Goal: Task Accomplishment & Management: Use online tool/utility

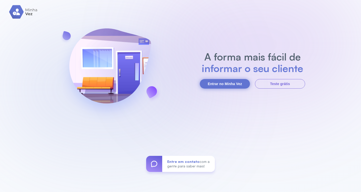
click at [218, 84] on button "Entrar no Minha Vez" at bounding box center [225, 84] width 50 height 10
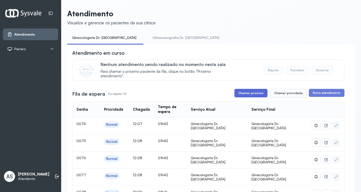
click at [250, 91] on button "Chamar próximo" at bounding box center [250, 93] width 33 height 9
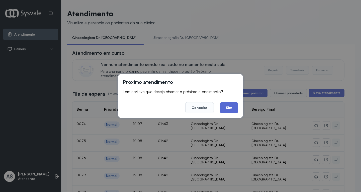
click at [225, 106] on button "Sim" at bounding box center [229, 107] width 18 height 11
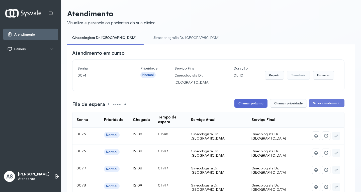
click at [253, 101] on button "Chamar próximo" at bounding box center [250, 103] width 33 height 9
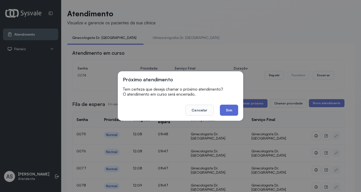
click at [229, 107] on button "Sim" at bounding box center [229, 109] width 18 height 11
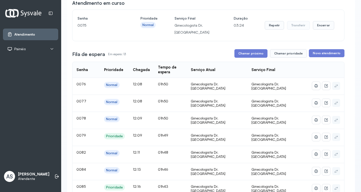
scroll to position [50, 0]
click at [281, 54] on button "Chamar prioridade" at bounding box center [288, 53] width 37 height 9
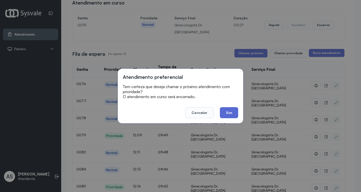
click at [222, 110] on button "Sim" at bounding box center [229, 112] width 18 height 11
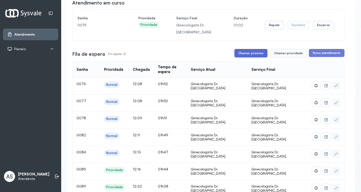
click at [245, 52] on button "Chamar próximo" at bounding box center [250, 53] width 33 height 9
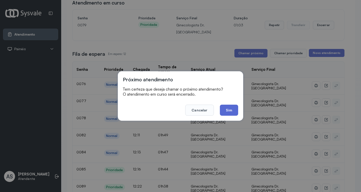
click at [224, 108] on button "Sim" at bounding box center [229, 109] width 18 height 11
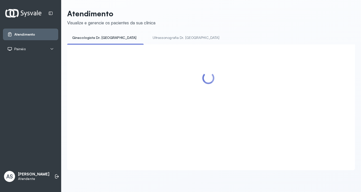
scroll to position [0, 0]
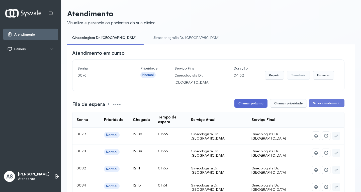
click at [246, 102] on button "Chamar próximo" at bounding box center [250, 103] width 33 height 9
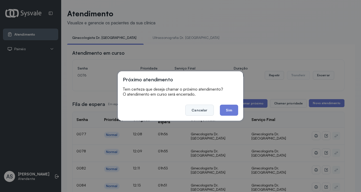
click at [204, 108] on button "Cancelar" at bounding box center [199, 109] width 28 height 11
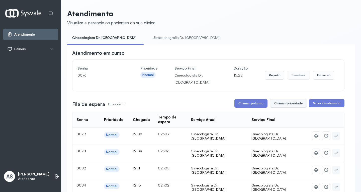
click at [278, 104] on button "Chamar prioridade" at bounding box center [288, 103] width 37 height 9
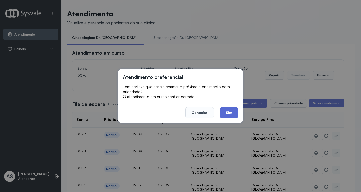
click at [231, 112] on button "Sim" at bounding box center [229, 112] width 18 height 11
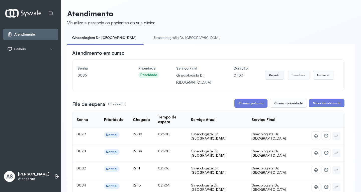
click at [271, 74] on button "Repetir" at bounding box center [273, 75] width 19 height 9
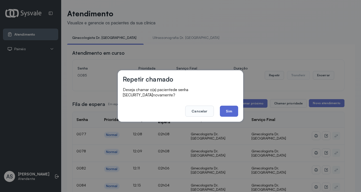
click at [231, 106] on button "Sim" at bounding box center [229, 110] width 18 height 11
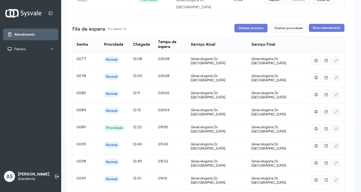
scroll to position [50, 0]
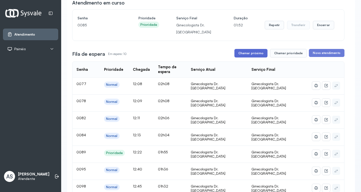
click at [240, 53] on button "Chamar próximo" at bounding box center [250, 53] width 33 height 9
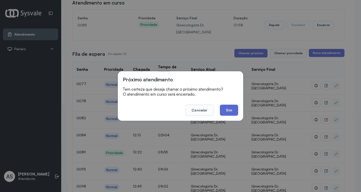
click at [225, 110] on button "Sim" at bounding box center [229, 109] width 18 height 11
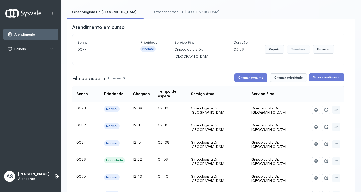
scroll to position [25, 0]
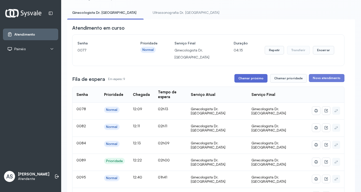
click at [248, 79] on button "Chamar próximo" at bounding box center [250, 78] width 33 height 9
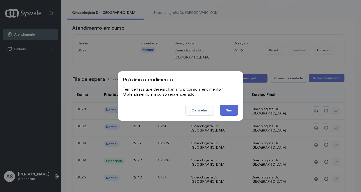
click at [227, 109] on button "Sim" at bounding box center [229, 109] width 18 height 11
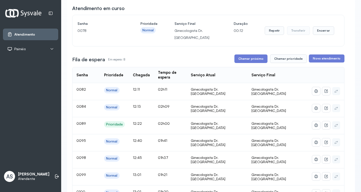
scroll to position [50, 0]
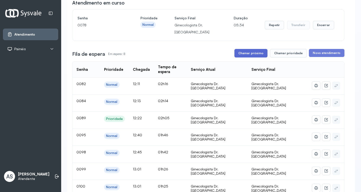
click at [255, 52] on button "Chamar próximo" at bounding box center [250, 53] width 33 height 9
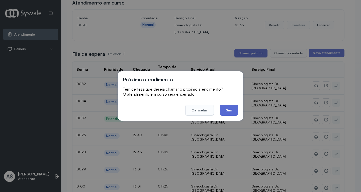
click at [229, 108] on button "Sim" at bounding box center [229, 109] width 18 height 11
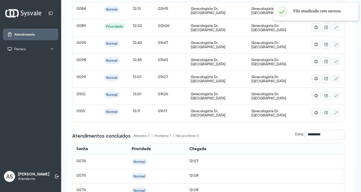
scroll to position [25, 0]
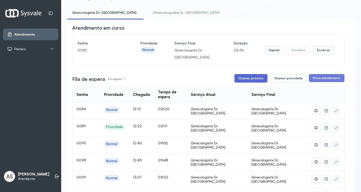
click at [250, 79] on button "Chamar próximo" at bounding box center [250, 78] width 33 height 9
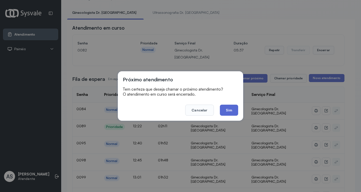
click at [230, 110] on button "Sim" at bounding box center [229, 109] width 18 height 11
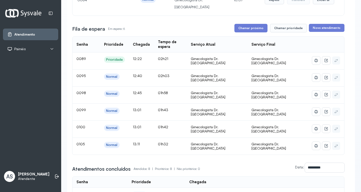
scroll to position [50, 0]
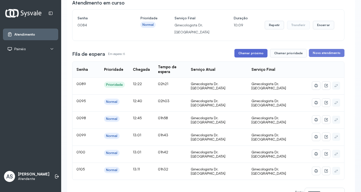
click at [248, 56] on button "Chamar próximo" at bounding box center [250, 53] width 33 height 9
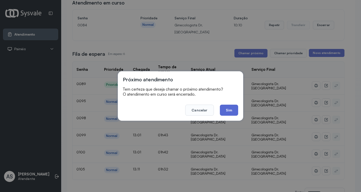
click at [227, 107] on button "Sim" at bounding box center [229, 109] width 18 height 11
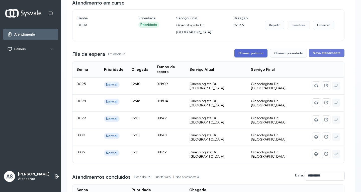
click at [242, 50] on button "Chamar próximo" at bounding box center [250, 53] width 33 height 9
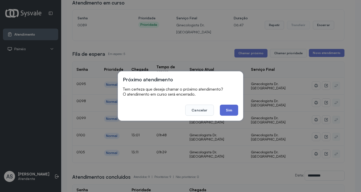
click at [226, 109] on button "Sim" at bounding box center [229, 109] width 18 height 11
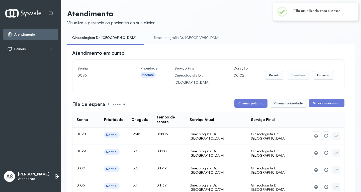
scroll to position [25, 0]
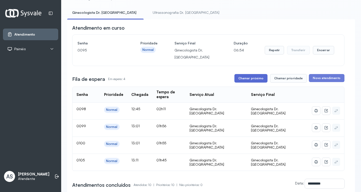
click at [247, 78] on button "Chamar próximo" at bounding box center [250, 78] width 33 height 9
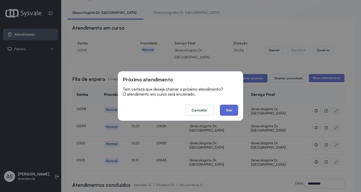
click at [228, 110] on button "Sim" at bounding box center [229, 109] width 18 height 11
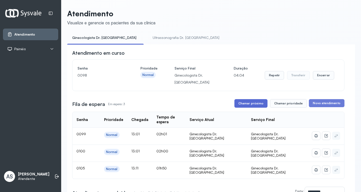
click at [245, 104] on button "Chamar próximo" at bounding box center [250, 103] width 33 height 9
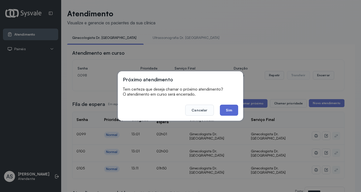
click at [231, 108] on button "Sim" at bounding box center [229, 109] width 18 height 11
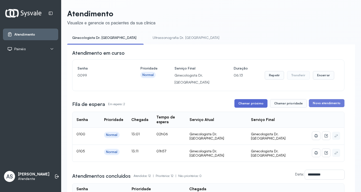
click at [243, 104] on button "Chamar próximo" at bounding box center [250, 103] width 33 height 9
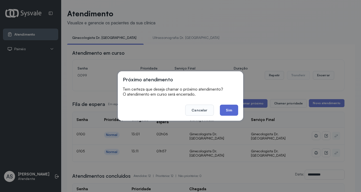
click at [230, 109] on button "Sim" at bounding box center [229, 109] width 18 height 11
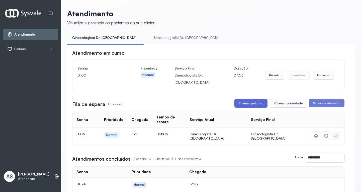
click at [247, 101] on button "Chamar próximo" at bounding box center [250, 103] width 33 height 9
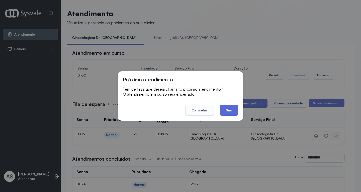
click at [230, 108] on button "Sim" at bounding box center [229, 109] width 18 height 11
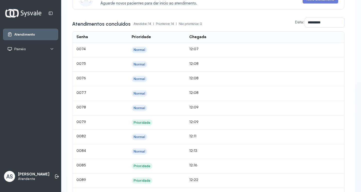
scroll to position [75, 0]
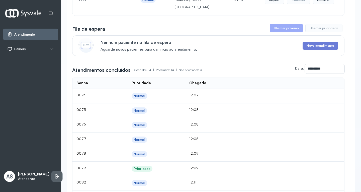
click at [54, 175] on icon at bounding box center [56, 176] width 5 height 5
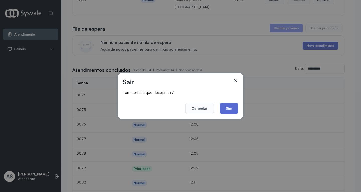
click at [231, 107] on button "Sim" at bounding box center [229, 108] width 18 height 11
